Goal: Transaction & Acquisition: Purchase product/service

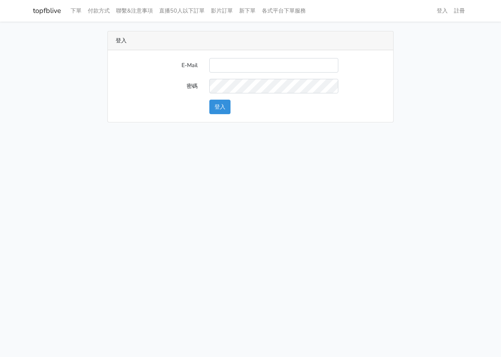
click at [239, 61] on input "E-Mail" at bounding box center [273, 65] width 129 height 15
type input "L123572232@gmail.com"
click at [223, 105] on button "登入" at bounding box center [219, 107] width 21 height 15
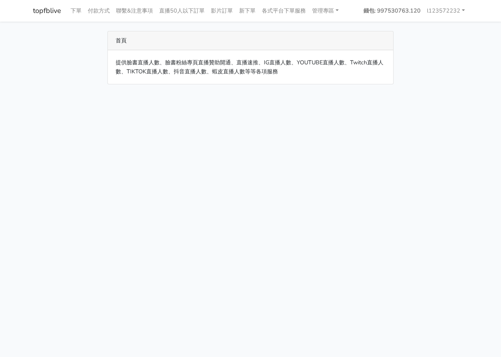
click at [278, 94] on html "topfblive 下單 付款方式 聯繫&注意事項 直播50人以下訂單 影片訂單 新下單 各式平台下單服務 管理專區 使用者管理" at bounding box center [250, 47] width 501 height 94
click at [285, 12] on link "各式平台下單服務" at bounding box center [284, 10] width 50 height 15
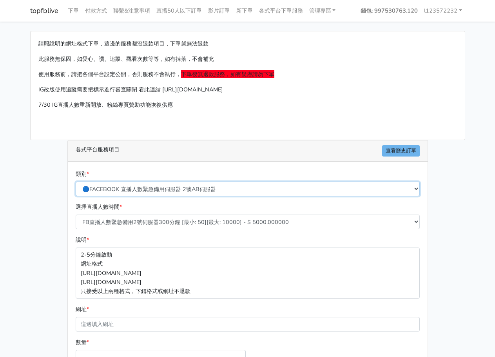
click at [180, 192] on select "🔵FACEBOOK 直播人數緊急備用伺服器 2號AB伺服器 🔵FACEBOOK 網軍專用貼文留言 安全保密 🔵9/30 FACEBOOK 直播人數緩慢進場緩慢…" at bounding box center [248, 188] width 344 height 15
select select "🔵FACEBOOK 直播人數 AB伺服器"
click at [76, 181] on select "🔵FACEBOOK 直播人數緊急備用伺服器 2號AB伺服器 🔵FACEBOOK 網軍專用貼文留言 安全保密 🔵9/30 FACEBOOK 直播人數緩慢進場緩慢…" at bounding box center [248, 188] width 344 height 15
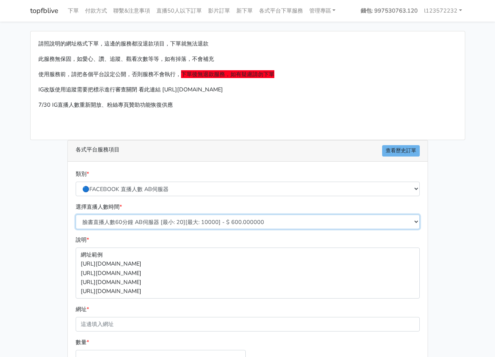
click at [176, 222] on select "臉書直播人數60分鐘 AB伺服器 [最小: 20][最大: 10000] - $ 600.000000 臉書直播人數90分鐘 AB伺服器 [最小: 20][最…" at bounding box center [248, 221] width 344 height 15
select select "612"
click at [76, 214] on select "臉書直播人數60分鐘 AB伺服器 [最小: 20][最大: 10000] - $ 600.000000 臉書直播人數90分鐘 AB伺服器 [最小: 20][最…" at bounding box center [248, 221] width 344 height 15
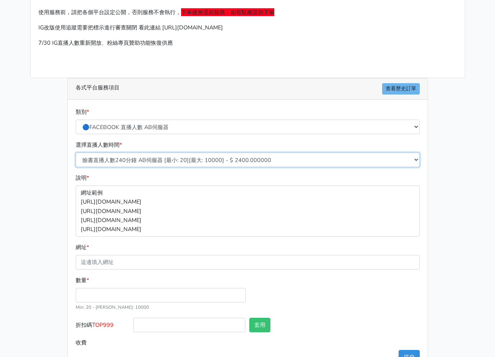
scroll to position [87, 0]
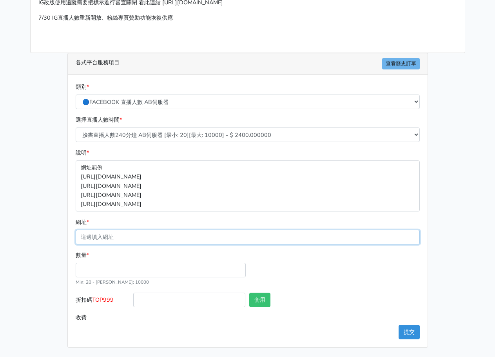
drag, startPoint x: 142, startPoint y: 243, endPoint x: 151, endPoint y: 235, distance: 12.2
click at [142, 243] on input "網址 *" at bounding box center [248, 237] width 344 height 15
paste input "[URL][DOMAIN_NAME]"
type input "[URL][DOMAIN_NAME]"
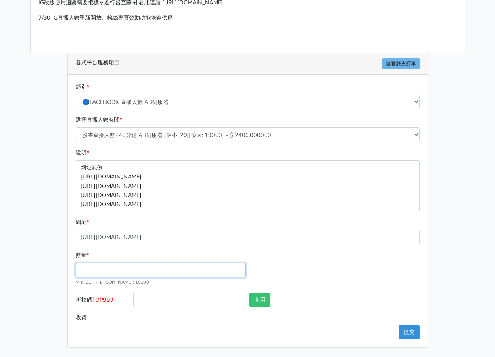
click at [219, 269] on input "數量 *" at bounding box center [161, 270] width 170 height 15
type input "35"
type input "84.000"
drag, startPoint x: 348, startPoint y: 252, endPoint x: 367, endPoint y: 290, distance: 41.5
click at [348, 253] on div "數量 * 35 Min: 20 - [PERSON_NAME]: 10000" at bounding box center [248, 271] width 348 height 42
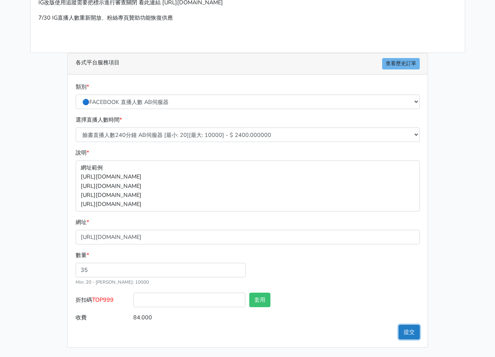
click at [404, 330] on button "提交" at bounding box center [409, 332] width 21 height 15
